Goal: Information Seeking & Learning: Learn about a topic

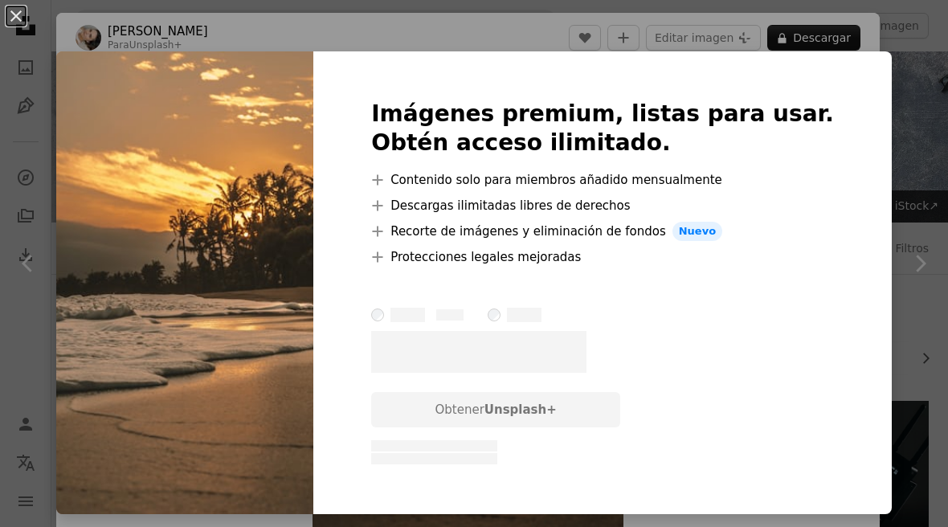
scroll to position [2821, 0]
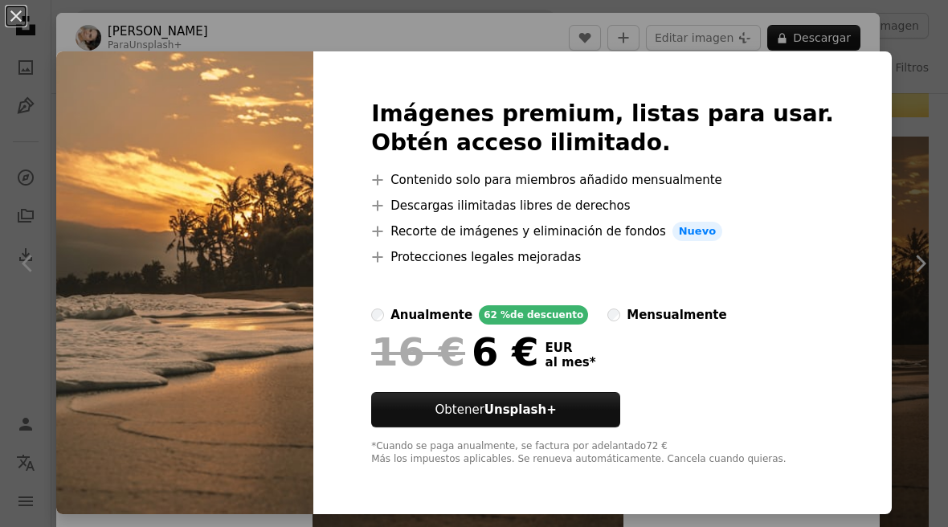
click at [56, 62] on div "An X shape Imágenes premium, listas para usar. Obtén acceso ilimitado. A plus s…" at bounding box center [474, 263] width 948 height 527
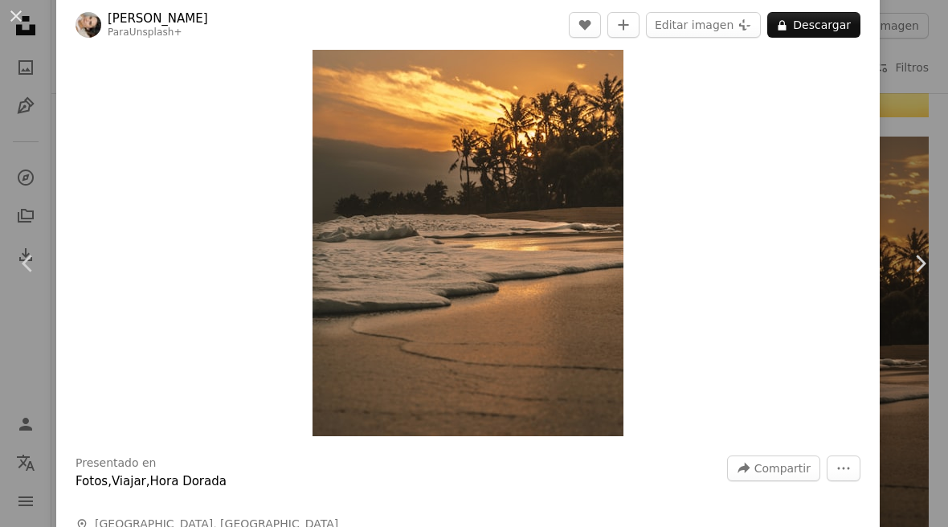
scroll to position [96, 0]
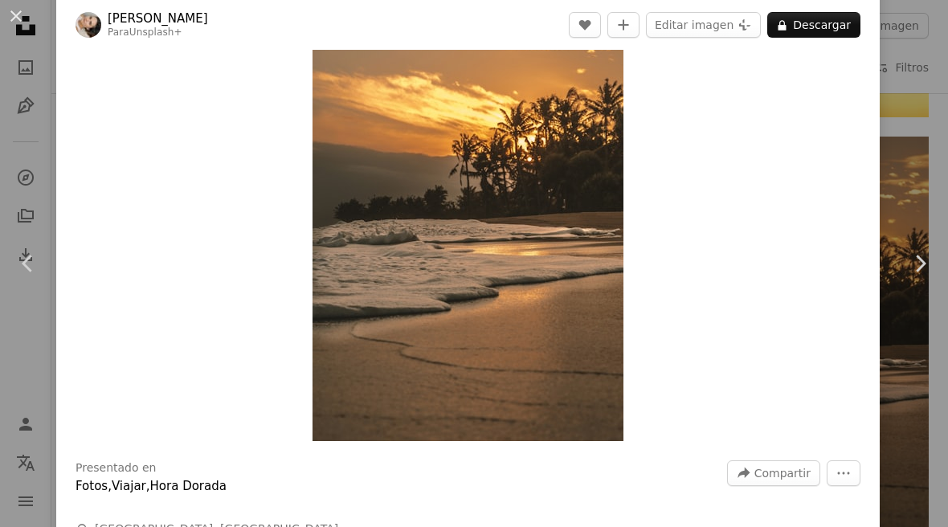
click at [24, 21] on button "An X shape" at bounding box center [15, 15] width 19 height 19
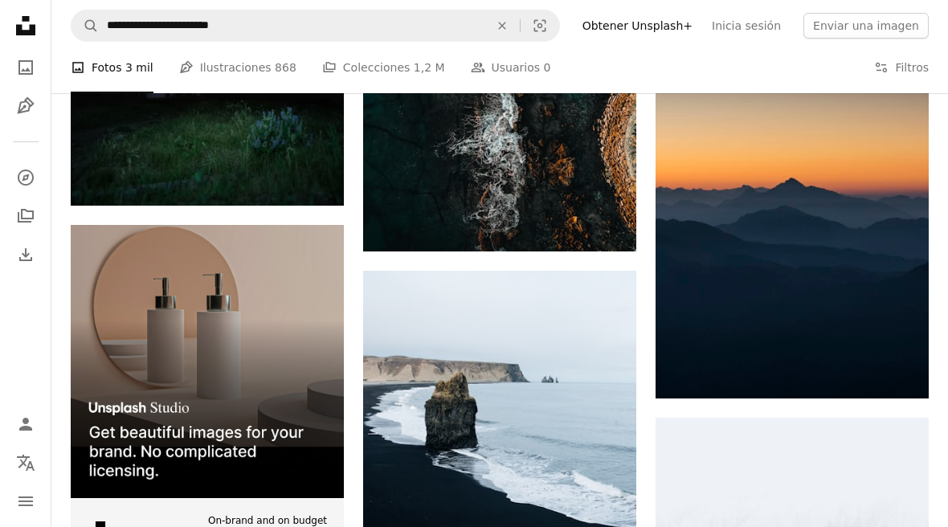
scroll to position [4618, 0]
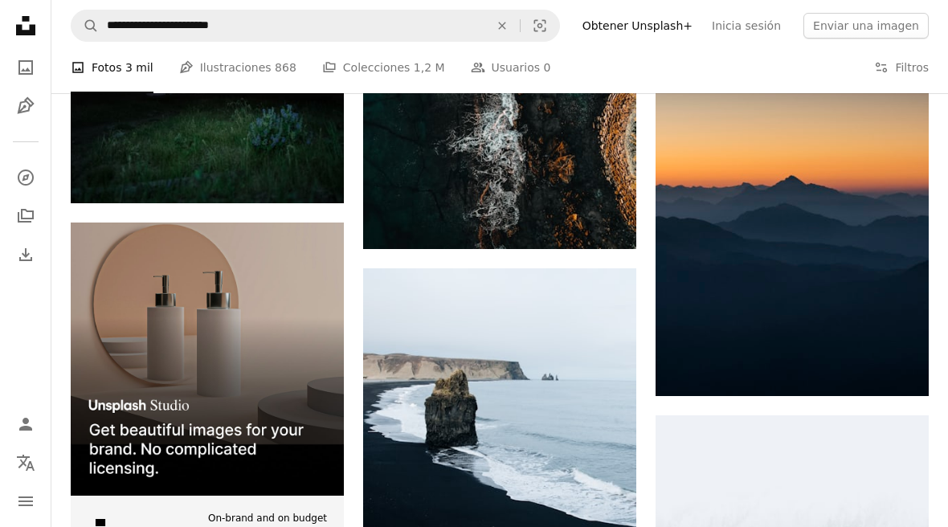
click at [892, 304] on img at bounding box center [791, 191] width 273 height 409
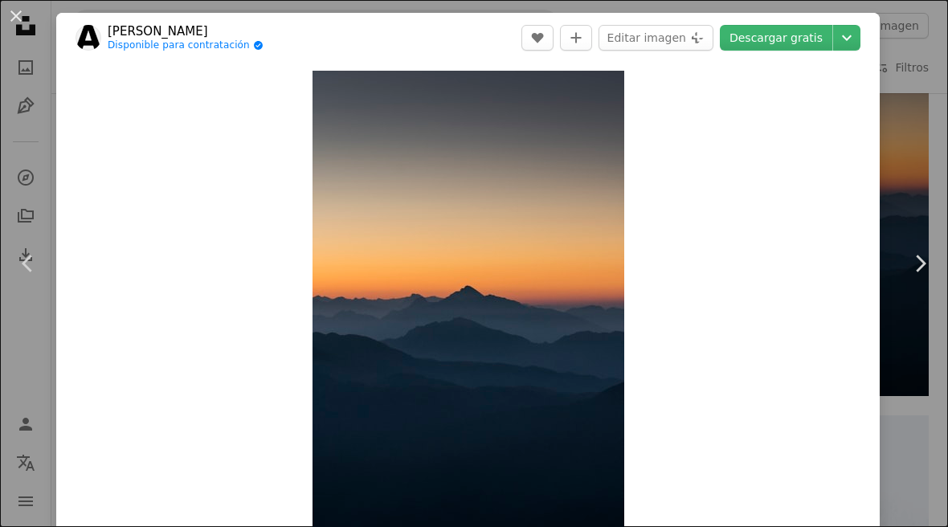
click at [26, 24] on button "An X shape" at bounding box center [15, 15] width 19 height 19
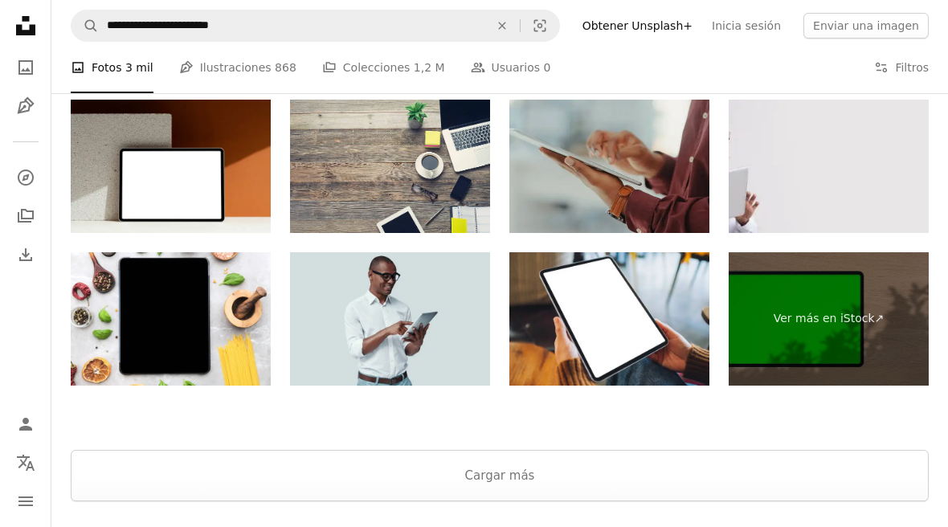
scroll to position [6430, 0]
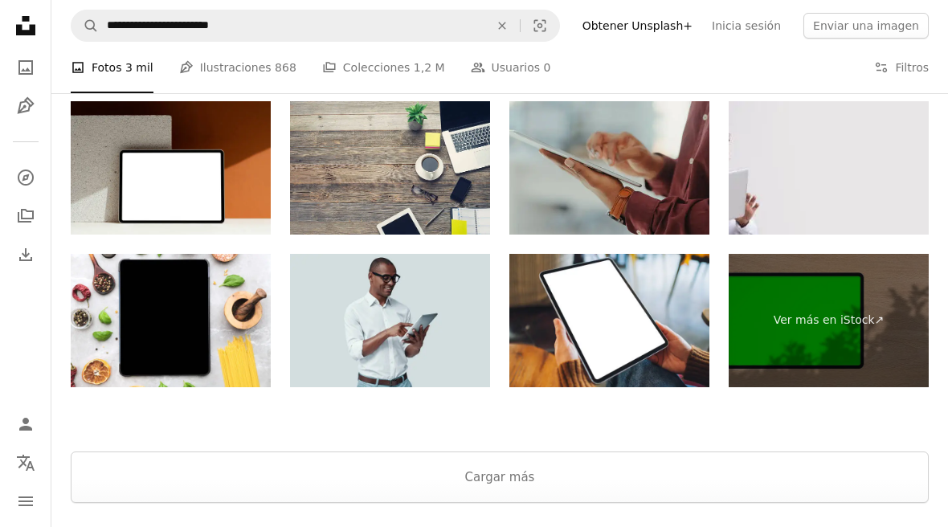
click at [683, 485] on button "Cargar más" at bounding box center [500, 476] width 858 height 51
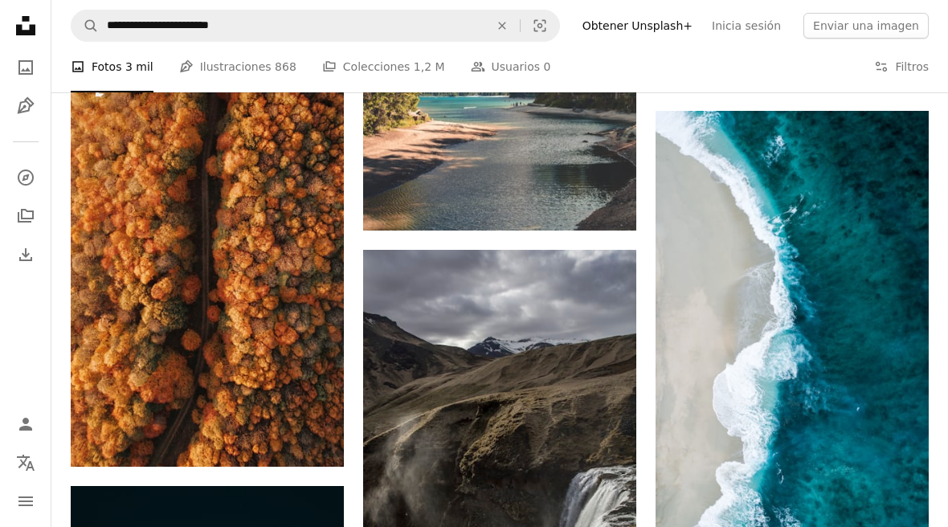
scroll to position [6752, 0]
click at [836, 373] on img at bounding box center [791, 354] width 273 height 486
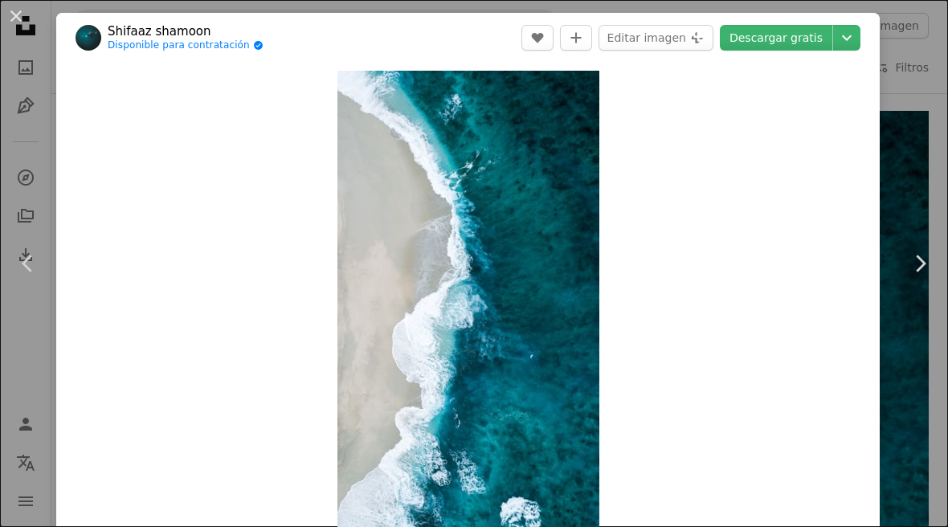
click at [575, 431] on img "Ampliar en esta imagen" at bounding box center [468, 304] width 262 height 466
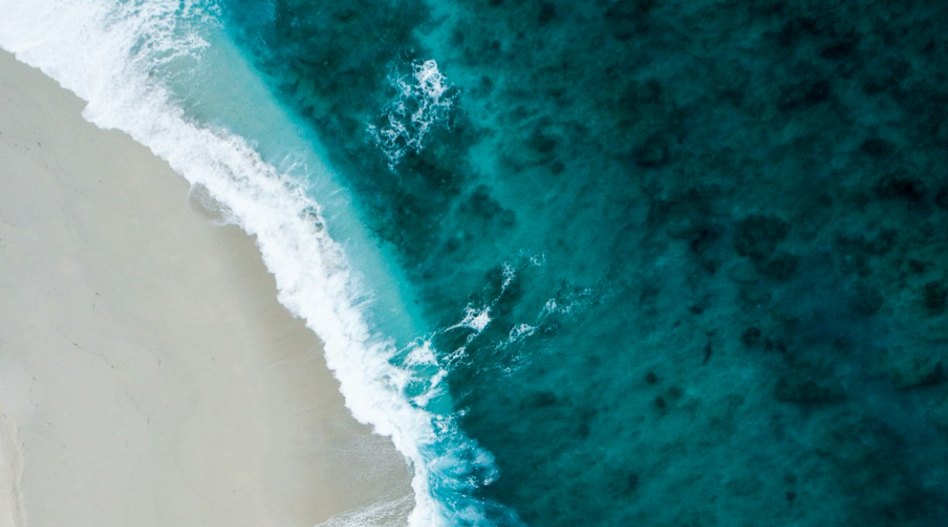
scroll to position [9, 0]
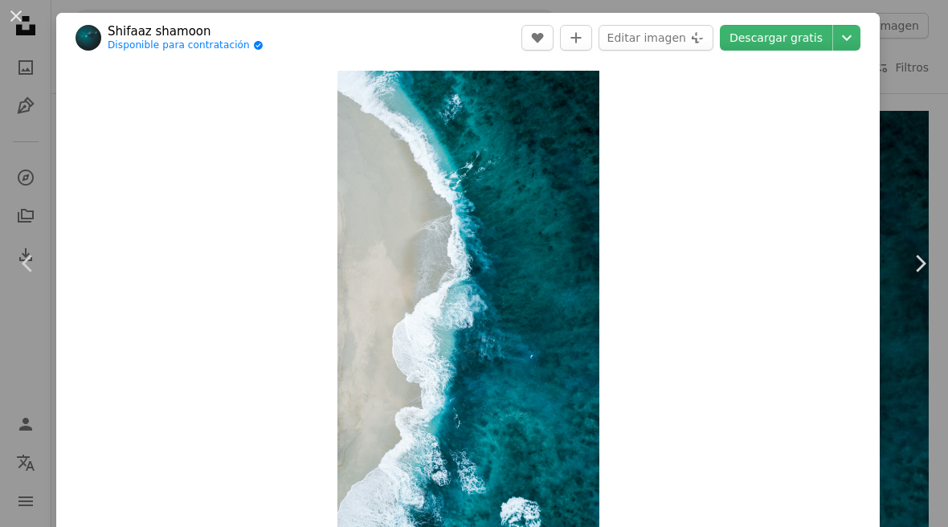
click at [26, 22] on button "An X shape" at bounding box center [15, 15] width 19 height 19
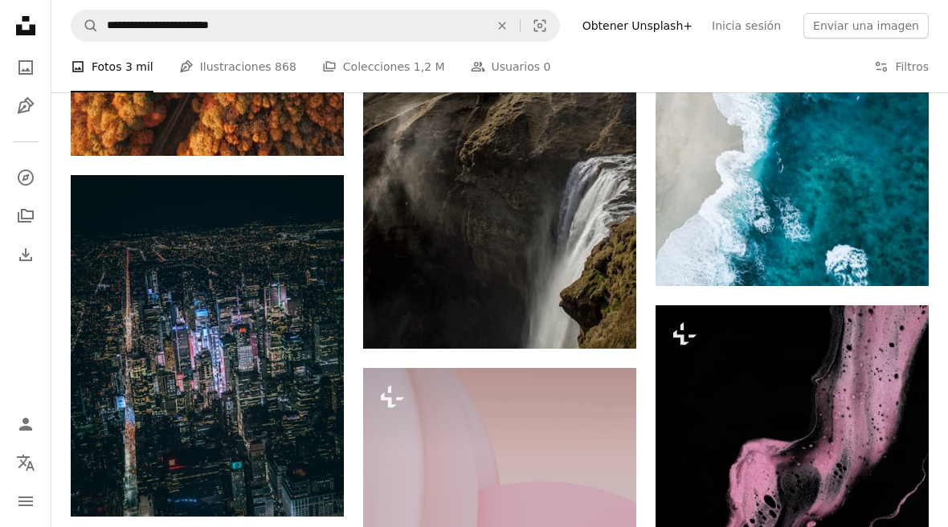
scroll to position [7063, 0]
click at [140, 292] on img at bounding box center [207, 345] width 273 height 341
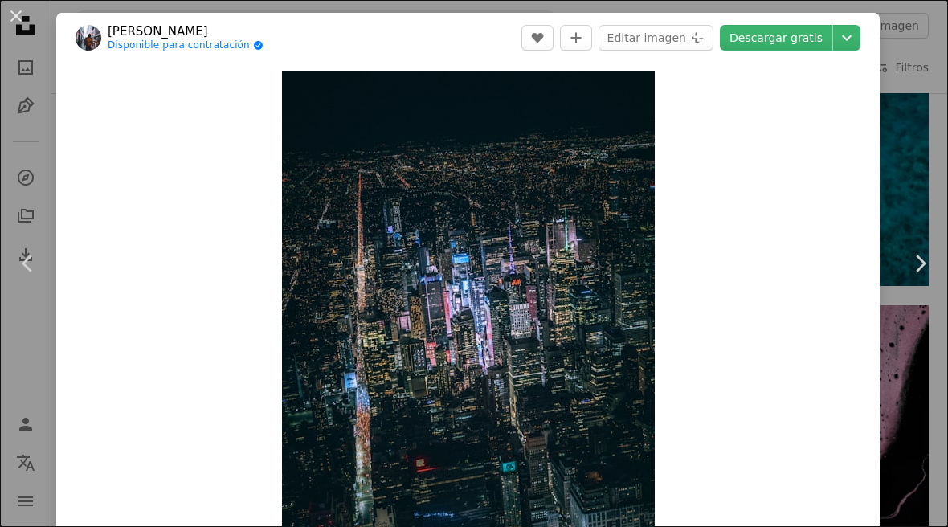
click at [593, 402] on img "Ampliar en esta imagen" at bounding box center [468, 304] width 373 height 466
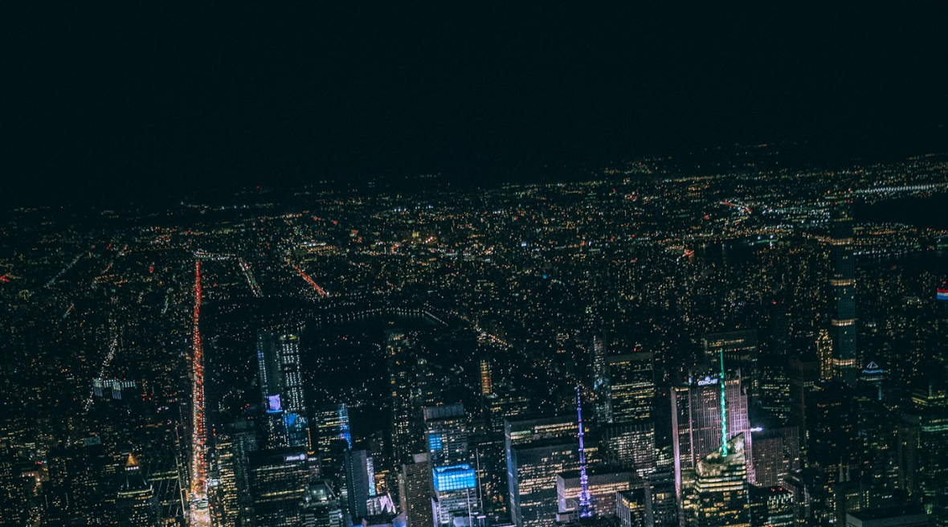
scroll to position [281, 0]
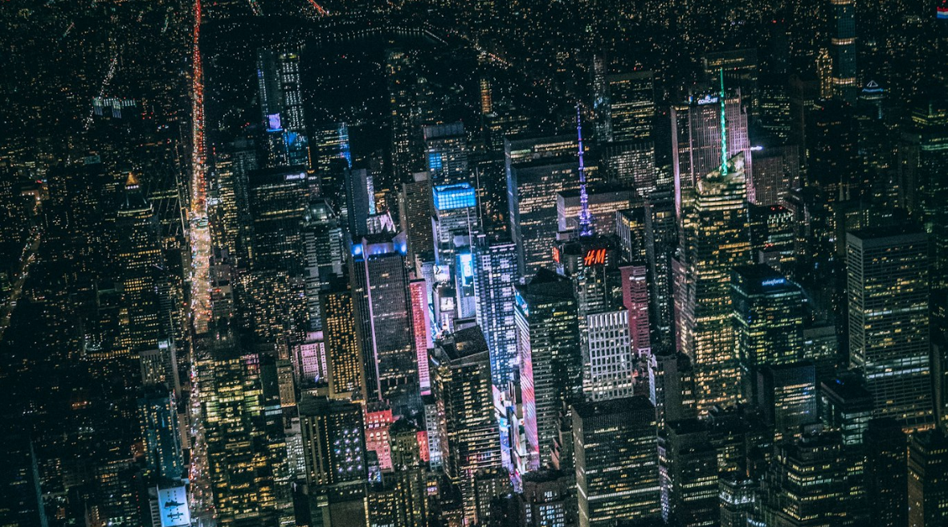
click at [921, 28] on img "Reducir el zoom en esta imagen" at bounding box center [473, 311] width 949 height 1187
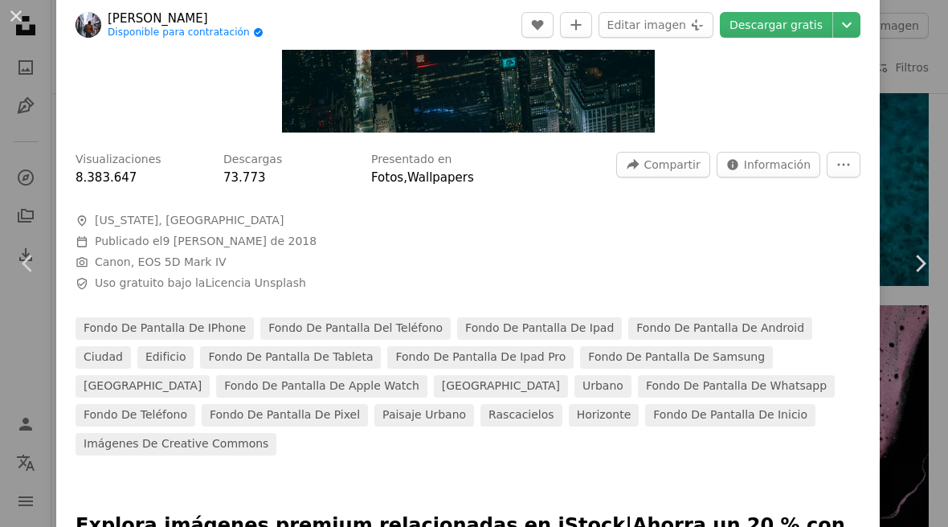
scroll to position [406, 0]
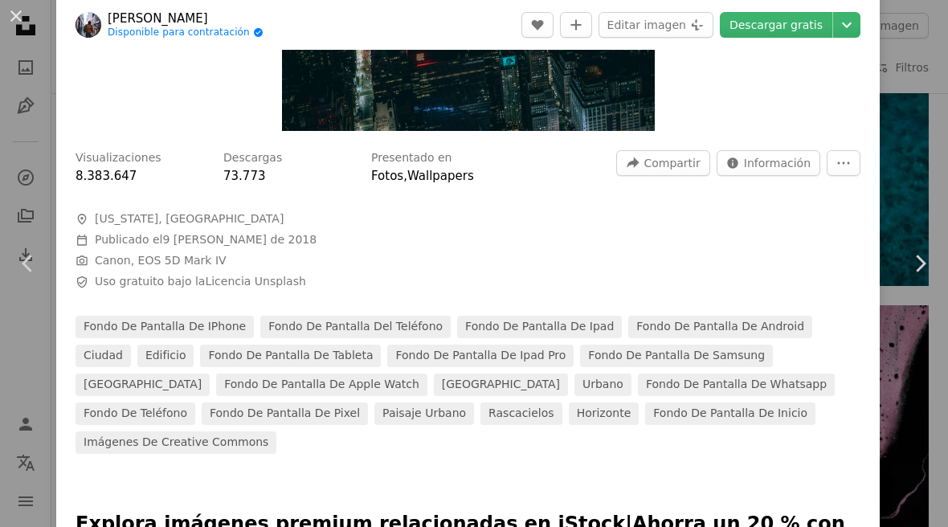
click at [26, 20] on button "An X shape" at bounding box center [15, 15] width 19 height 19
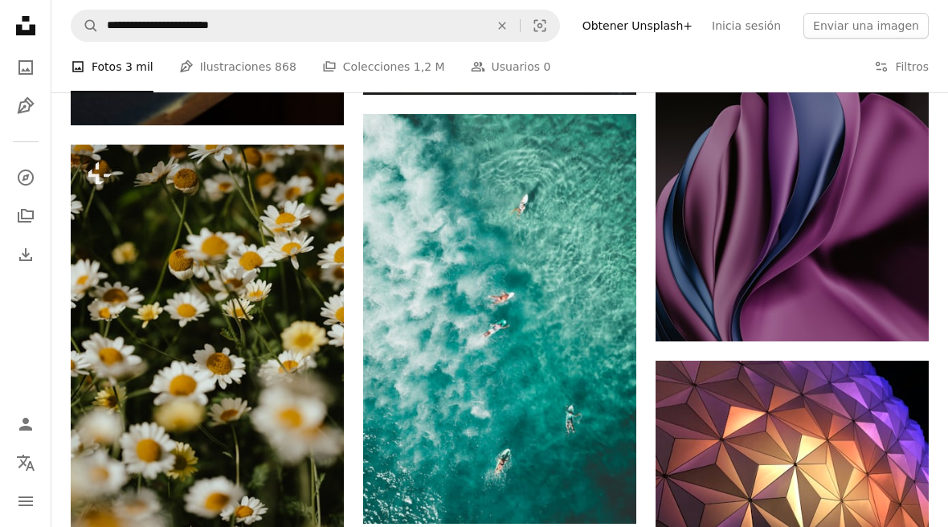
scroll to position [15686, 0]
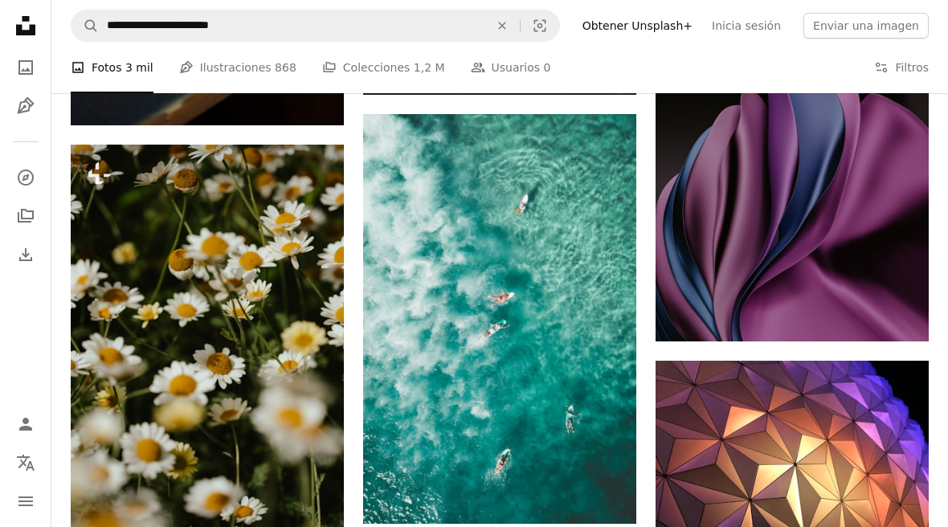
click at [601, 434] on img at bounding box center [499, 319] width 273 height 410
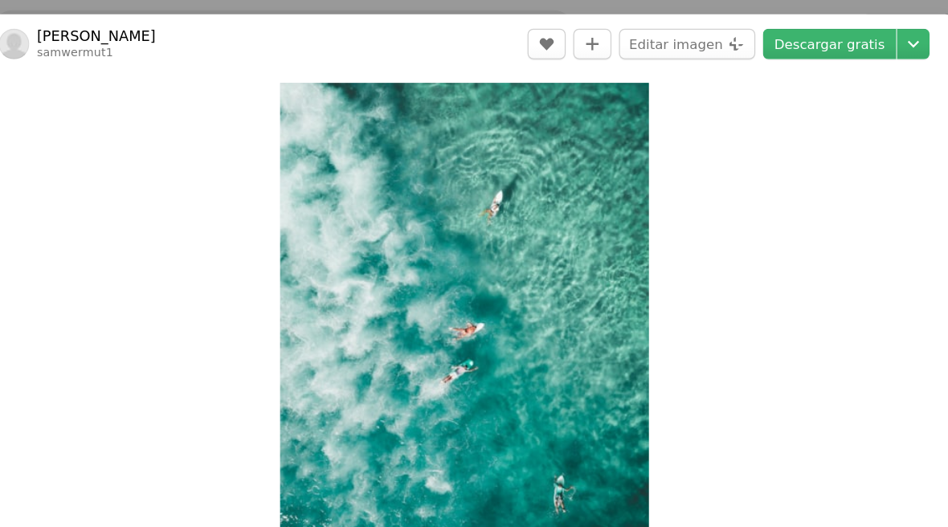
scroll to position [15740, 0]
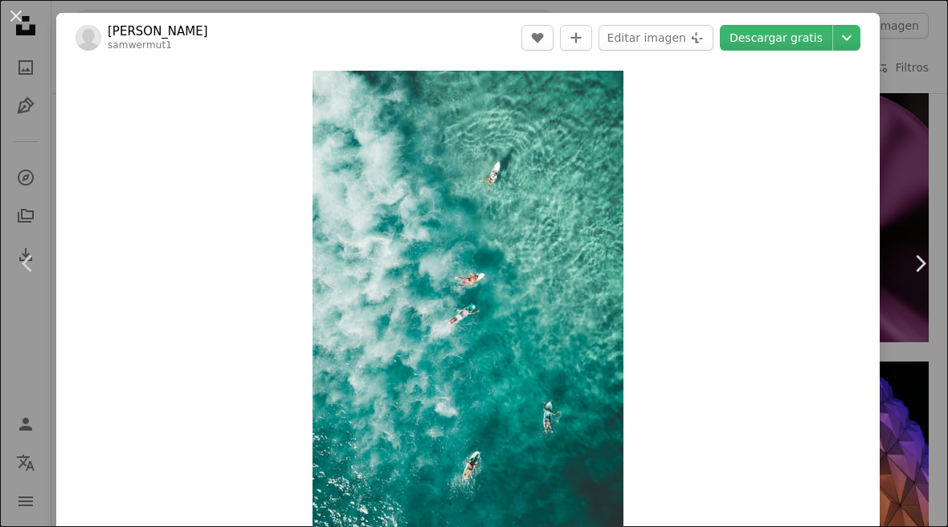
click at [25, 19] on button "An X shape" at bounding box center [15, 15] width 19 height 19
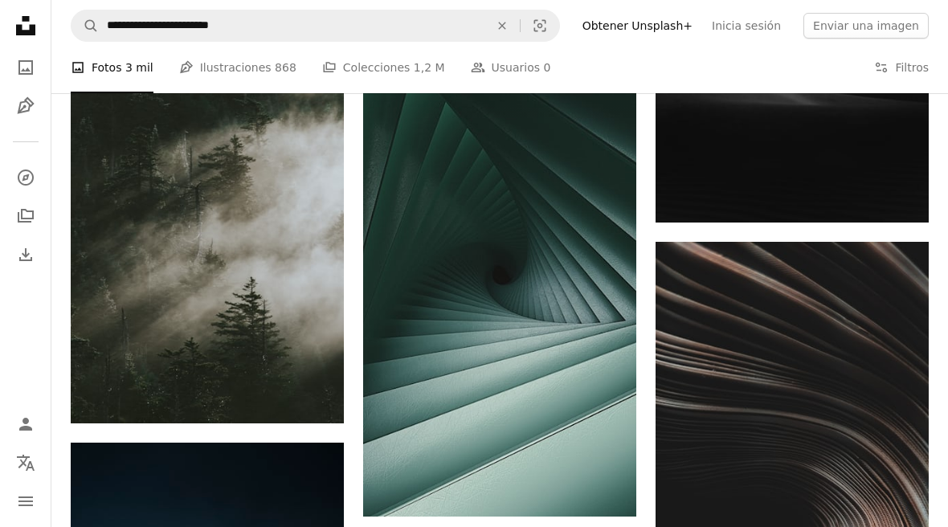
scroll to position [19213, 0]
